Goal: Complete application form

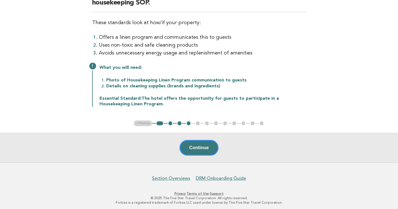
scroll to position [78, 0]
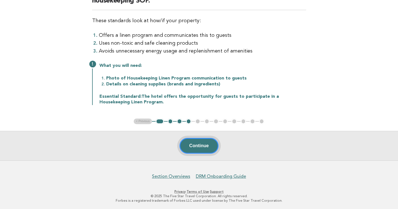
click at [198, 142] on button "Continue" at bounding box center [198, 146] width 39 height 16
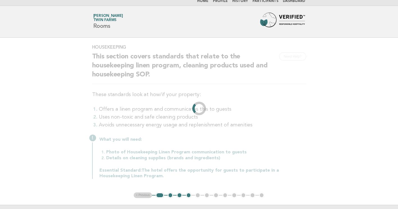
scroll to position [0, 0]
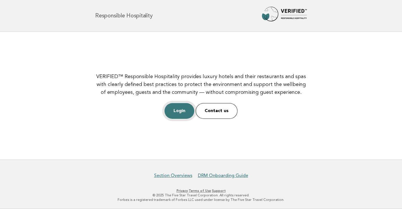
click at [185, 105] on link "Login" at bounding box center [180, 111] width 30 height 16
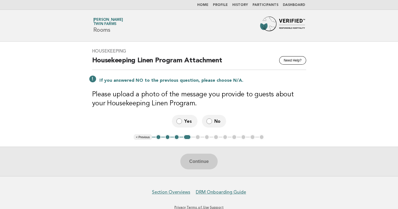
click at [141, 135] on button "< Previous" at bounding box center [143, 137] width 18 height 6
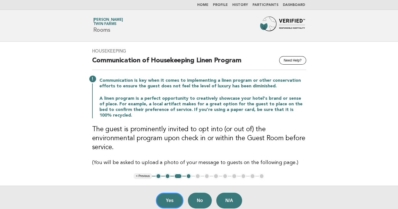
click at [147, 173] on button "< Previous" at bounding box center [143, 176] width 18 height 6
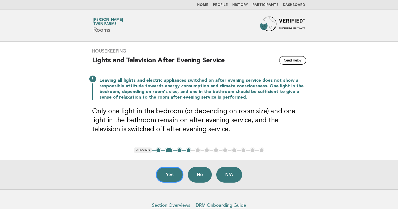
click at [150, 150] on button "< Previous" at bounding box center [143, 150] width 18 height 6
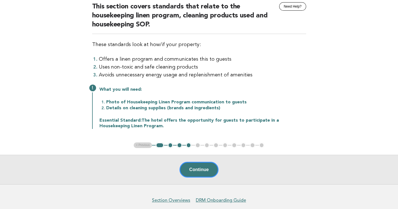
scroll to position [56, 0]
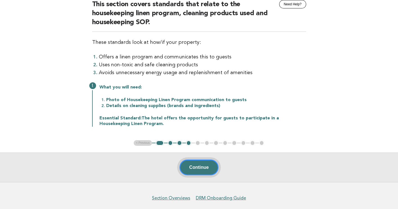
click at [209, 165] on button "Continue" at bounding box center [198, 168] width 39 height 16
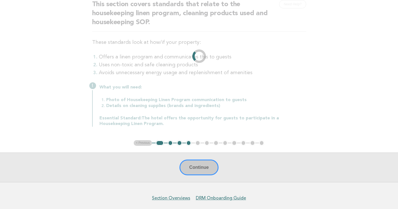
scroll to position [0, 0]
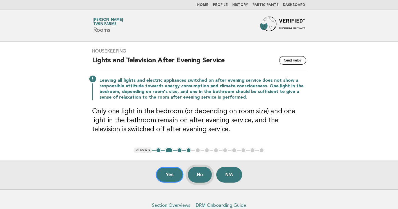
click at [200, 172] on button "No" at bounding box center [200, 175] width 24 height 16
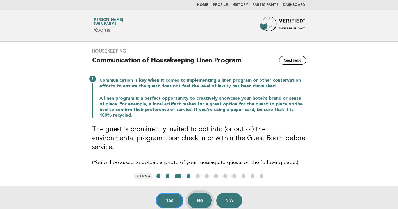
click at [206, 193] on button "No" at bounding box center [200, 201] width 24 height 16
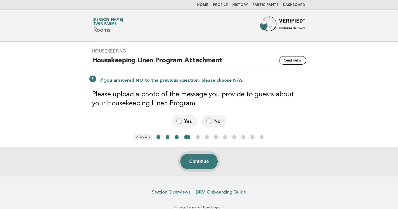
click at [208, 159] on button "Continue" at bounding box center [198, 162] width 37 height 16
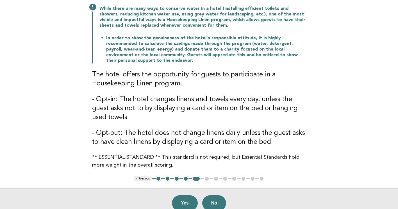
scroll to position [84, 0]
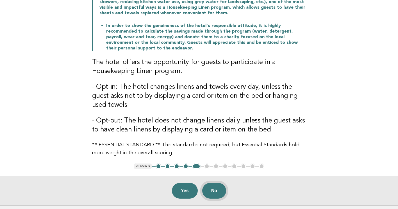
click at [214, 190] on button "No" at bounding box center [214, 191] width 24 height 16
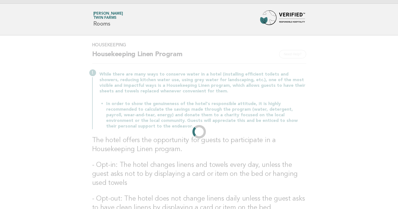
scroll to position [0, 0]
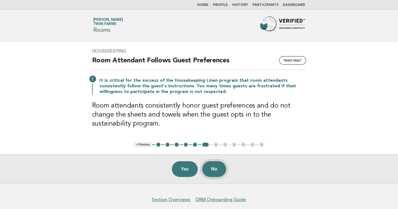
click at [221, 169] on button "No" at bounding box center [214, 169] width 24 height 16
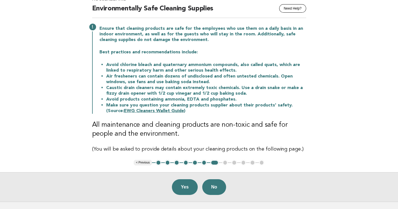
scroll to position [56, 0]
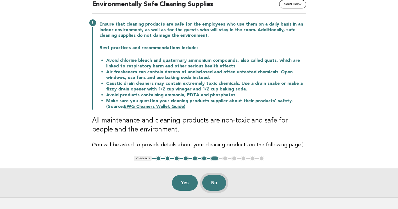
click at [213, 180] on button "No" at bounding box center [214, 183] width 24 height 16
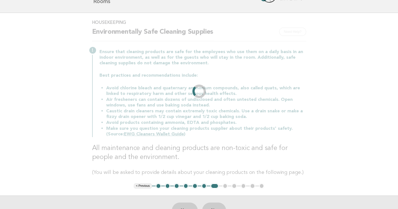
scroll to position [0, 0]
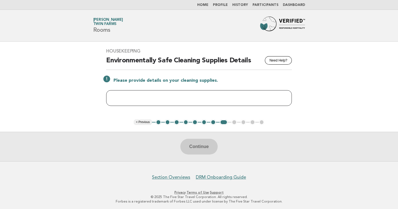
click at [135, 95] on input "text" at bounding box center [199, 98] width 186 height 16
type input "*"
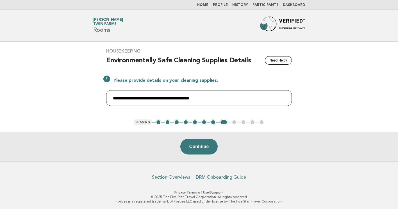
click at [202, 97] on input "**********" at bounding box center [199, 98] width 186 height 16
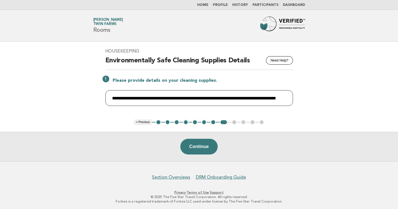
click at [264, 97] on input "**********" at bounding box center [199, 98] width 188 height 16
type input "**********"
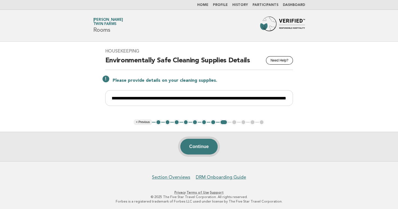
click at [190, 147] on button "Continue" at bounding box center [198, 147] width 37 height 16
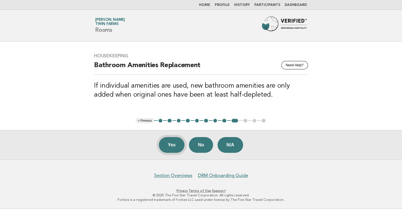
click at [170, 143] on button "Yes" at bounding box center [172, 145] width 26 height 16
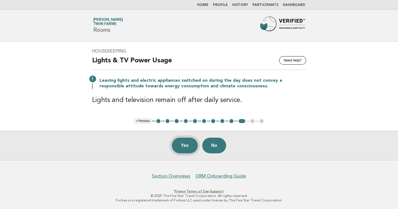
click at [179, 143] on button "Yes" at bounding box center [185, 146] width 26 height 16
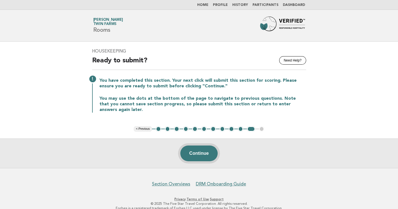
click at [200, 151] on button "Continue" at bounding box center [198, 153] width 37 height 16
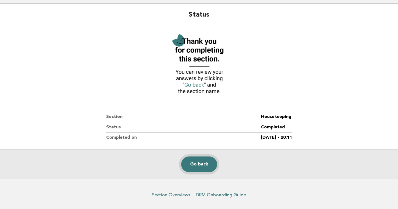
scroll to position [28, 0]
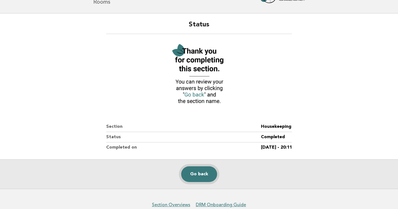
click at [197, 170] on link "Go back" at bounding box center [199, 174] width 36 height 16
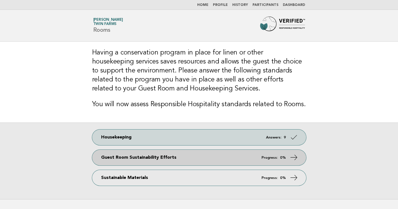
click at [296, 155] on icon at bounding box center [294, 157] width 8 height 8
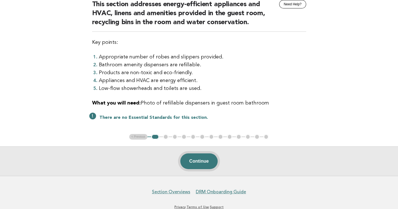
click at [195, 161] on button "Continue" at bounding box center [198, 161] width 37 height 16
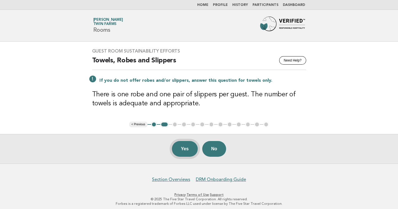
click at [179, 148] on button "Yes" at bounding box center [185, 149] width 26 height 16
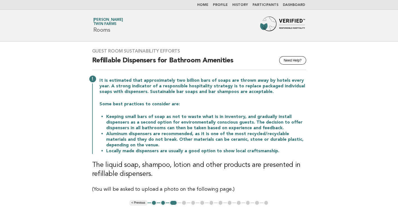
scroll to position [28, 0]
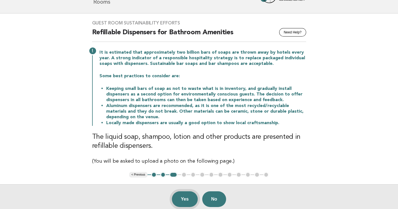
click at [186, 197] on button "Yes" at bounding box center [185, 199] width 26 height 16
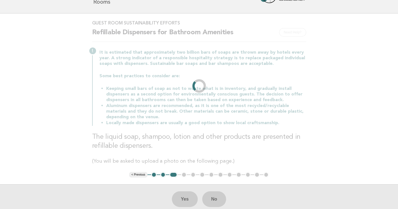
scroll to position [0, 0]
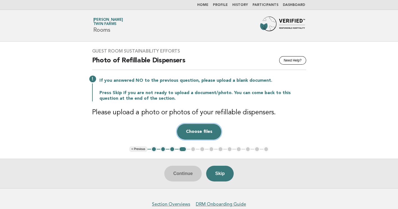
click at [208, 129] on button "Choose files" at bounding box center [199, 132] width 44 height 16
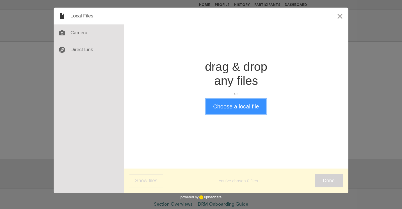
click at [247, 108] on button "Choose a local file" at bounding box center [236, 106] width 60 height 15
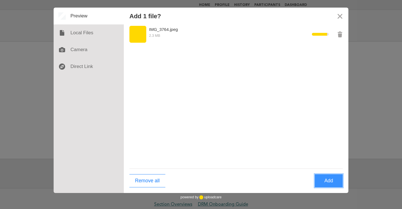
click at [332, 181] on button "Add" at bounding box center [329, 180] width 28 height 13
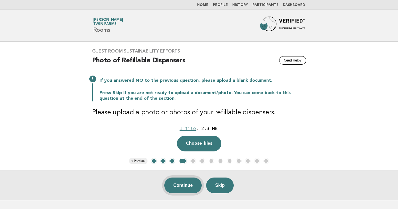
click at [188, 185] on button "Continue" at bounding box center [182, 185] width 37 height 16
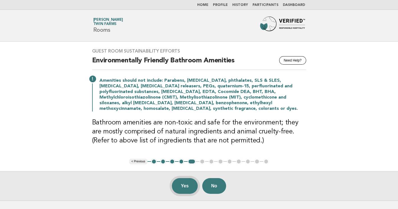
click at [184, 185] on button "Yes" at bounding box center [185, 186] width 26 height 16
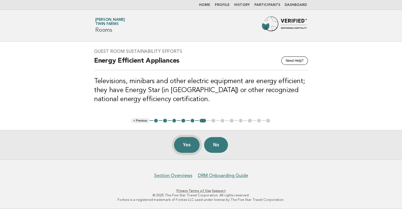
click at [188, 143] on button "Yes" at bounding box center [187, 145] width 26 height 16
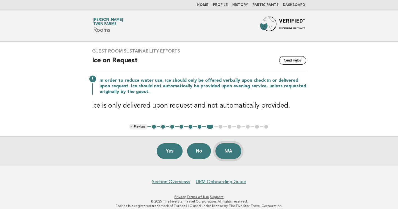
click at [232, 151] on button "N/A" at bounding box center [228, 151] width 26 height 16
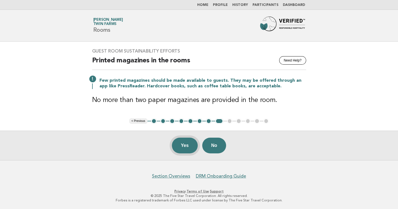
click at [187, 145] on button "Yes" at bounding box center [185, 146] width 26 height 16
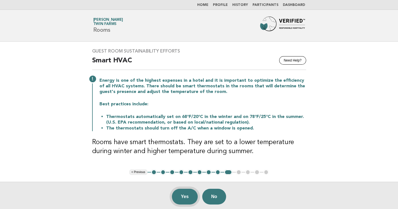
click at [180, 194] on button "Yes" at bounding box center [185, 197] width 26 height 16
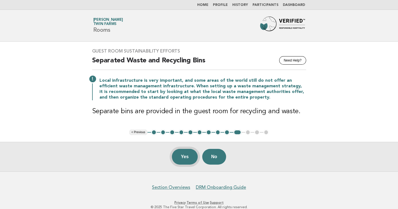
click at [183, 159] on button "Yes" at bounding box center [185, 157] width 26 height 16
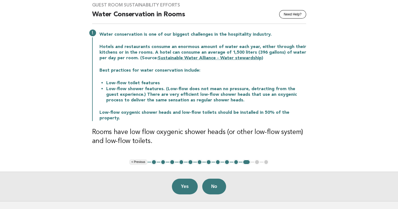
scroll to position [56, 0]
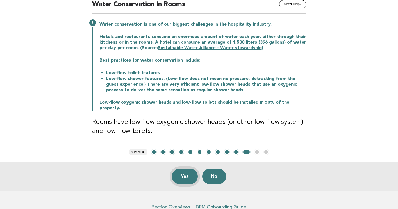
click at [192, 171] on button "Yes" at bounding box center [185, 176] width 26 height 16
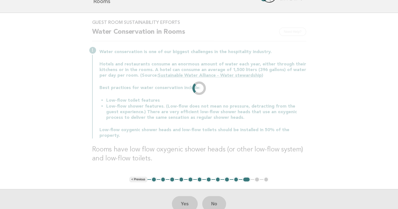
scroll to position [0, 0]
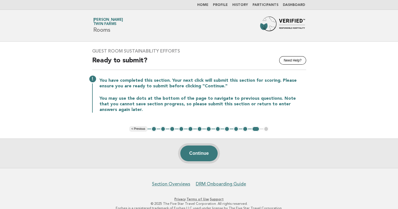
click at [205, 149] on button "Continue" at bounding box center [198, 153] width 37 height 16
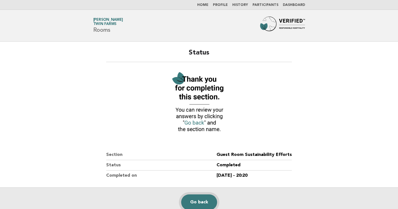
click at [206, 199] on link "Go back" at bounding box center [199, 202] width 36 height 16
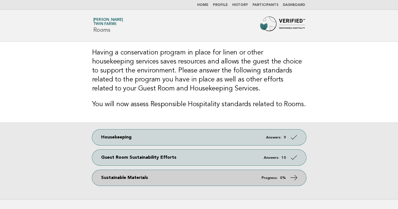
click at [234, 182] on link "Sustainable Materials Progress: 0%" at bounding box center [199, 178] width 214 height 16
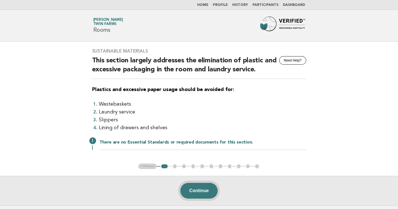
click at [206, 190] on button "Continue" at bounding box center [198, 191] width 37 height 16
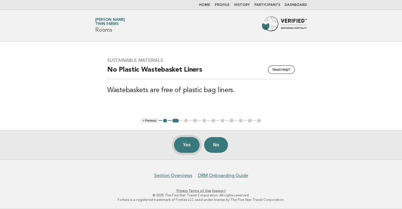
click at [186, 147] on button "Yes" at bounding box center [187, 145] width 26 height 16
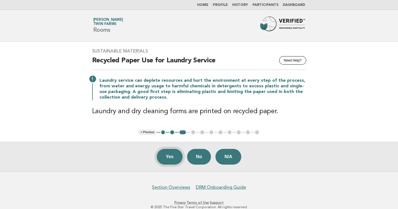
click at [170, 158] on button "Yes" at bounding box center [170, 157] width 26 height 16
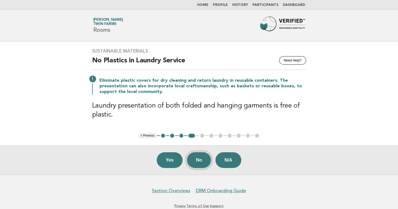
click at [197, 160] on button "No" at bounding box center [199, 160] width 24 height 16
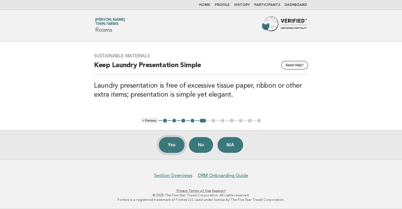
click at [169, 143] on button "Yes" at bounding box center [172, 145] width 26 height 16
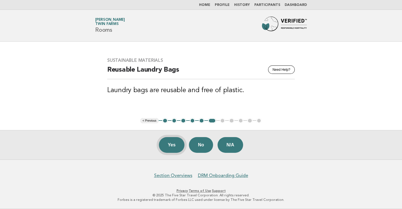
click at [178, 143] on button "Yes" at bounding box center [172, 145] width 26 height 16
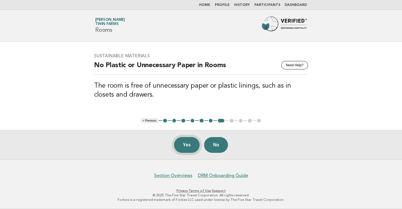
click at [186, 143] on button "Yes" at bounding box center [187, 145] width 26 height 16
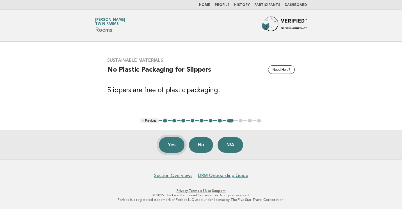
click at [163, 138] on button "Yes" at bounding box center [172, 145] width 26 height 16
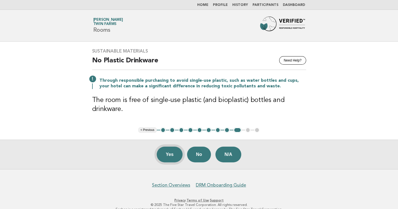
click at [168, 152] on button "Yes" at bounding box center [170, 155] width 26 height 16
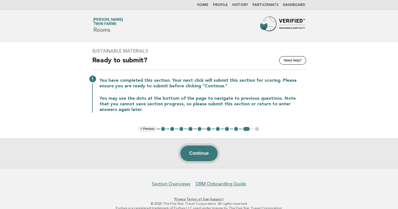
click at [191, 152] on button "Continue" at bounding box center [198, 153] width 37 height 16
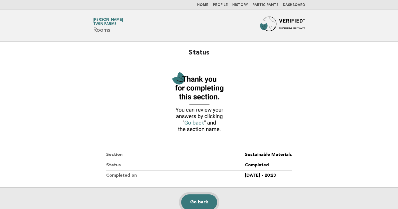
click at [208, 199] on link "Go back" at bounding box center [199, 202] width 36 height 16
